Goal: Task Accomplishment & Management: Manage account settings

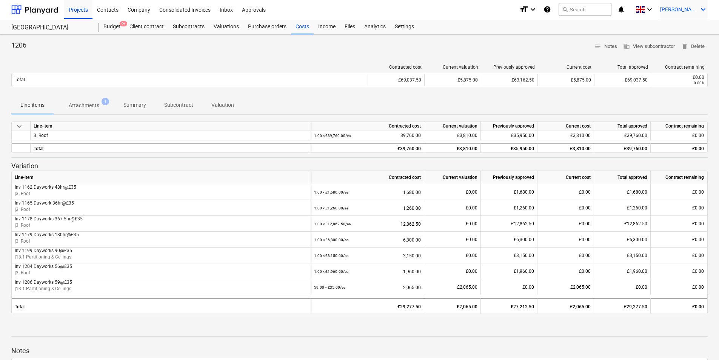
click at [694, 8] on span "[PERSON_NAME]" at bounding box center [679, 9] width 38 height 6
click at [111, 27] on div at bounding box center [359, 180] width 719 height 360
click at [109, 25] on div "Budget 9+" at bounding box center [112, 26] width 26 height 15
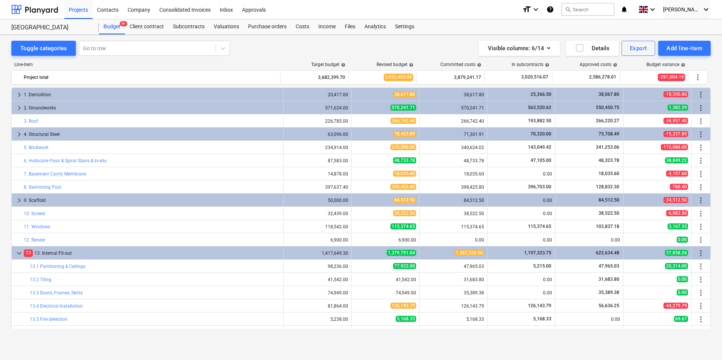
scroll to position [248, 0]
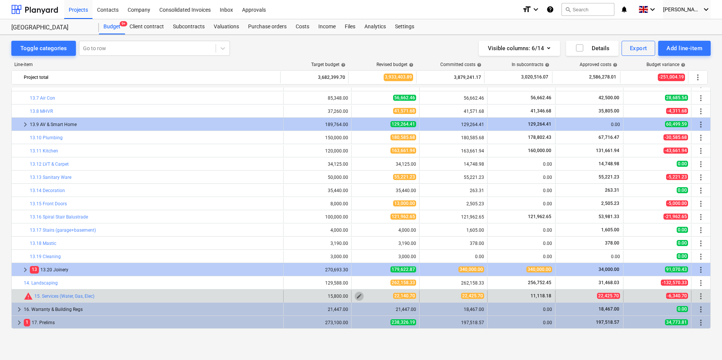
click at [357, 297] on span "edit" at bounding box center [359, 296] width 6 height 6
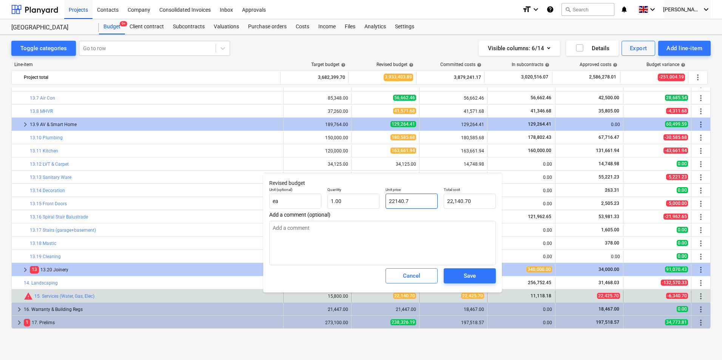
drag, startPoint x: 426, startPoint y: 206, endPoint x: 341, endPoint y: 213, distance: 85.6
click at [341, 213] on div "Revised budget Unit (optional) ea Quantity 1.00 Unit price 22140.7 Total cost 2…" at bounding box center [382, 233] width 239 height 120
type input "2"
type textarea "x"
type input "2.00"
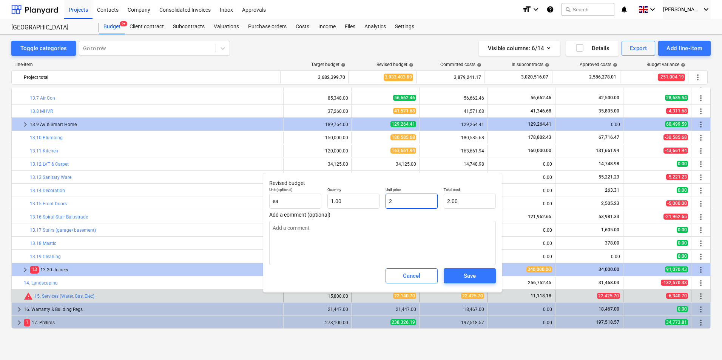
type input "22"
type textarea "x"
type input "22.00"
type input "224"
type textarea "x"
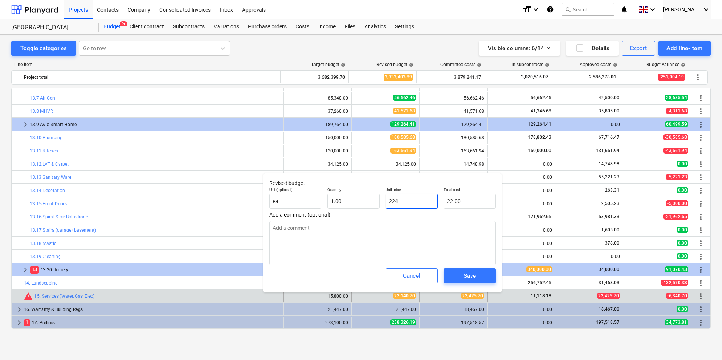
type input "224.00"
type input "2242"
type textarea "x"
type input "2,242.00"
type input "22425"
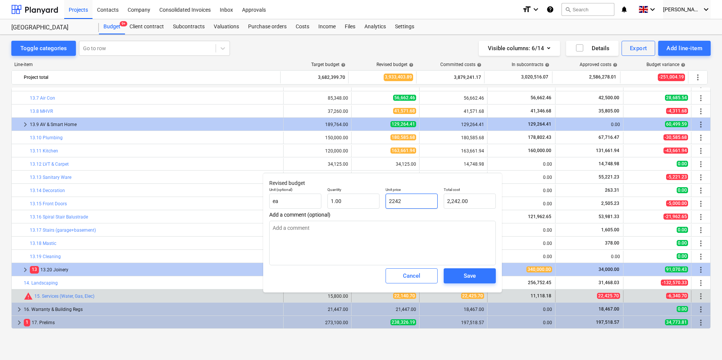
type textarea "x"
type input "22,425.00"
type input "22425."
type textarea "x"
type input "22425.7"
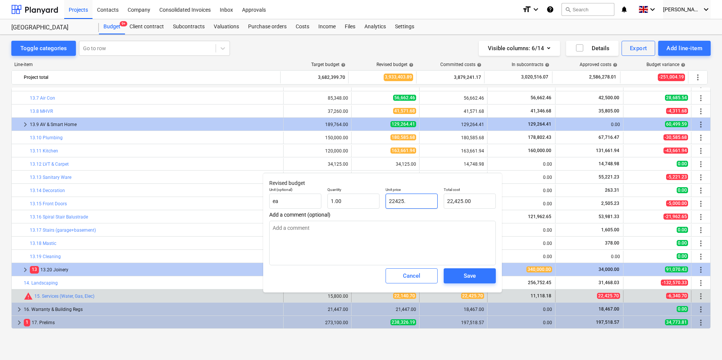
type textarea "x"
type input "22,425.70"
click at [467, 273] on div "Save" at bounding box center [470, 276] width 12 height 10
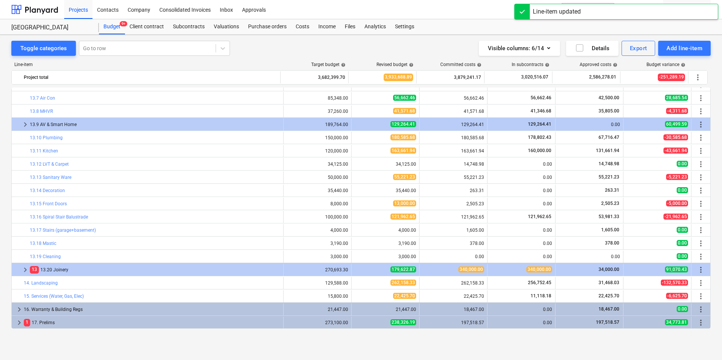
scroll to position [71, 0]
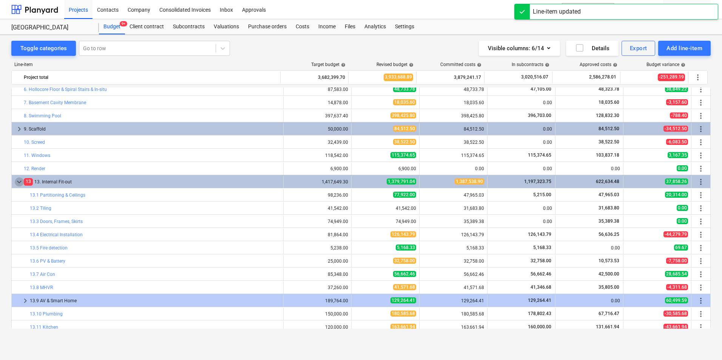
click at [17, 180] on span "keyboard_arrow_down" at bounding box center [19, 181] width 9 height 9
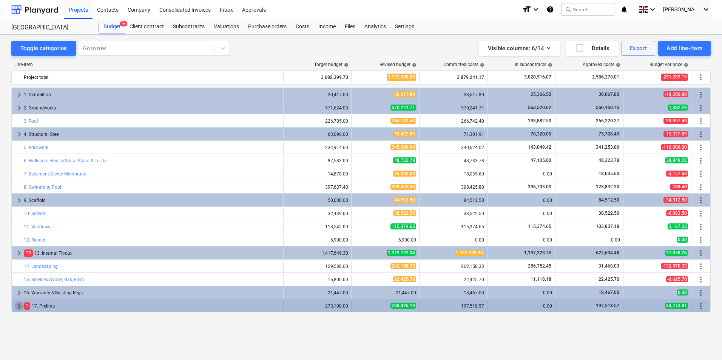
click at [16, 307] on span "keyboard_arrow_right" at bounding box center [19, 306] width 9 height 9
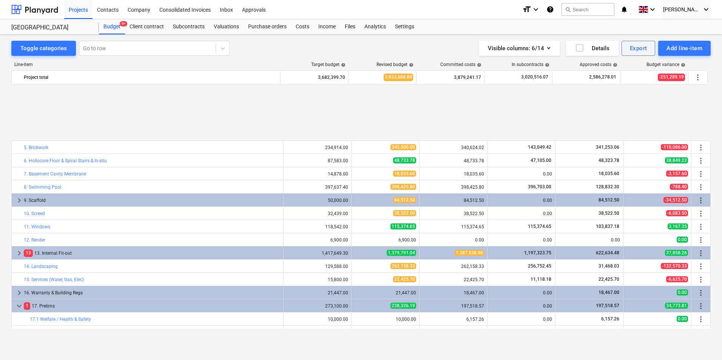
scroll to position [76, 0]
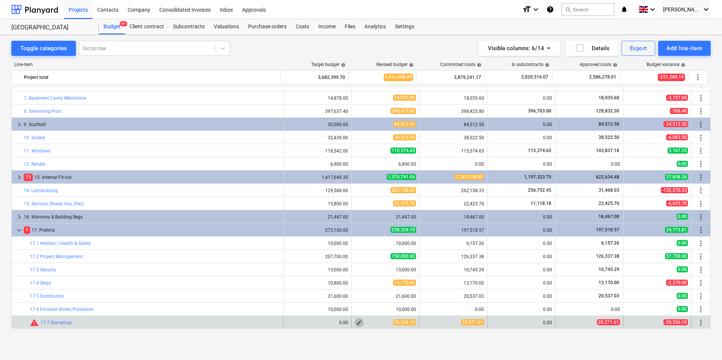
click at [356, 324] on span "edit" at bounding box center [359, 323] width 6 height 6
type textarea "x"
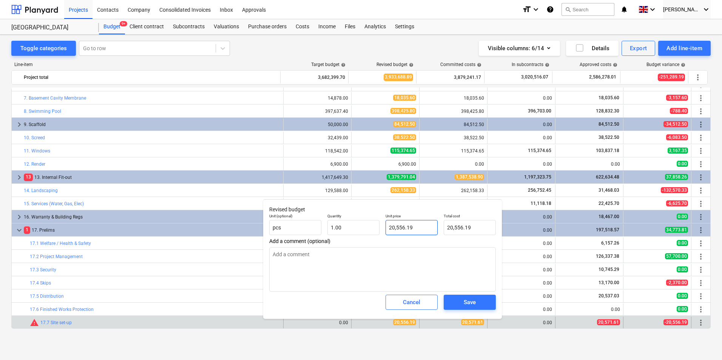
type input "20556.19"
drag, startPoint x: 428, startPoint y: 226, endPoint x: 291, endPoint y: 228, distance: 137.0
click at [291, 228] on div "Unit (optional) pcs Quantity 1.00 Unit price 20556.19 Total cost 20,556.19" at bounding box center [382, 225] width 233 height 28
type textarea "x"
type input "2"
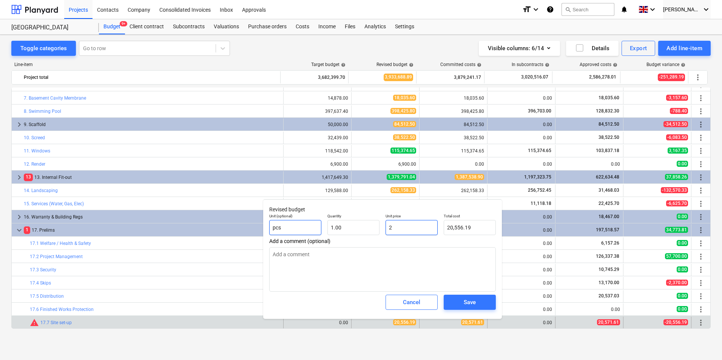
type input "2.00"
type textarea "x"
type input "20"
type input "20.00"
type textarea "x"
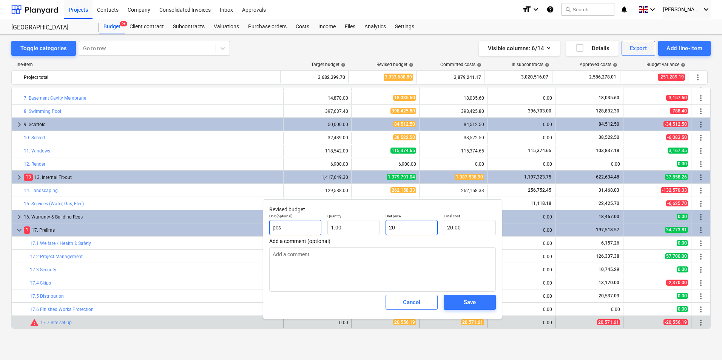
type input "205"
type input "205.00"
type textarea "x"
type input "2057"
type input "2,057.00"
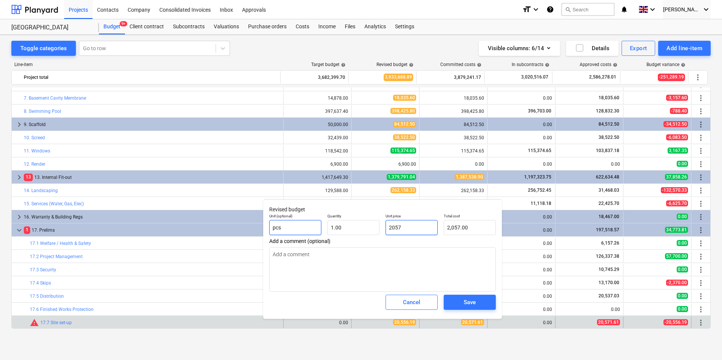
type textarea "x"
type input "20571"
type input "20,571.00"
type textarea "x"
type input "20571."
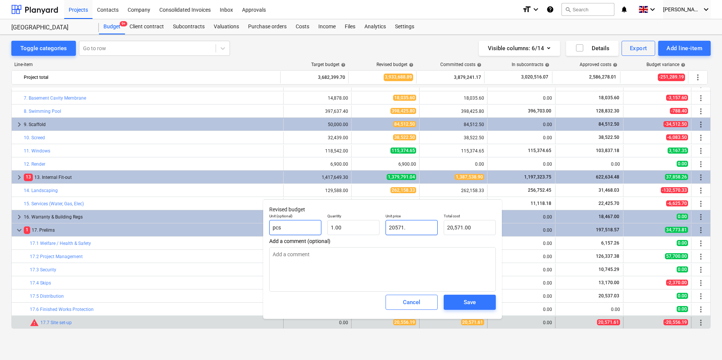
type textarea "x"
type input "20571.6"
type input "20,571.60"
type textarea "x"
type input "20571.61"
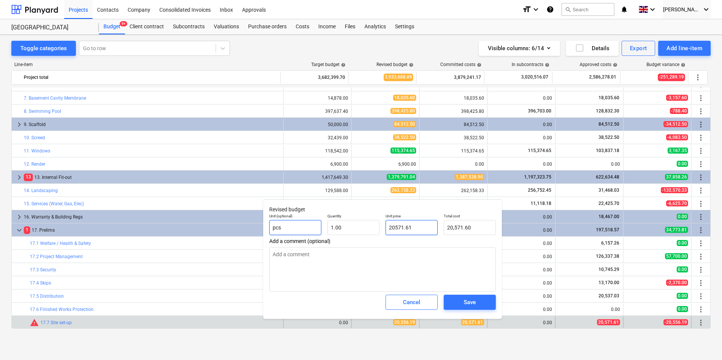
type input "20,571.61"
type input "20571.61"
type textarea "x"
type input "20,571.61"
click at [470, 306] on button "Save" at bounding box center [470, 302] width 52 height 15
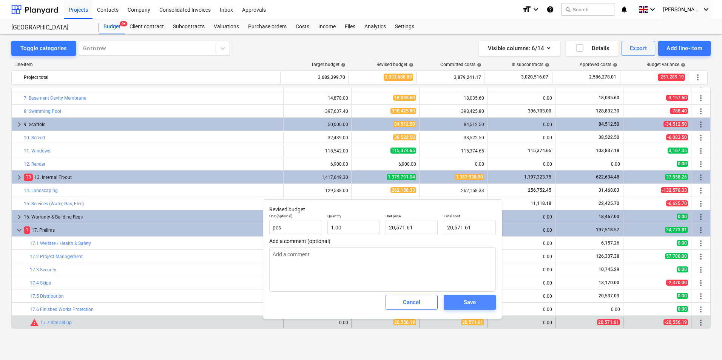
type textarea "x"
